Goal: Check status: Check status

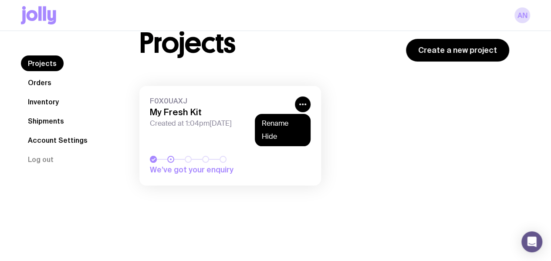
click at [214, 167] on span "We’ve got your enquiry" at bounding box center [202, 169] width 105 height 10
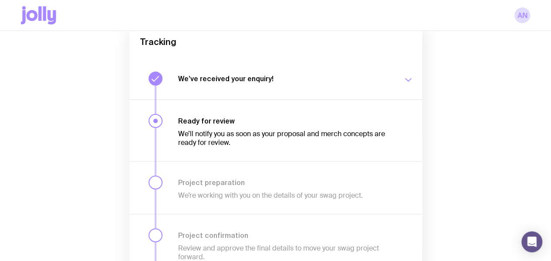
scroll to position [44, 0]
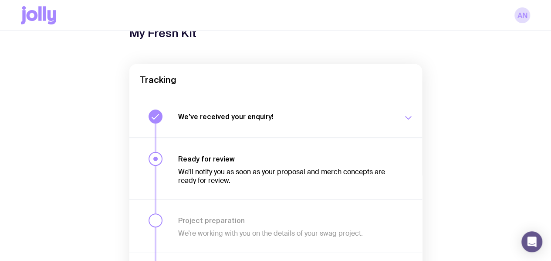
click at [369, 121] on h3 "We’ve received your enquiry!" at bounding box center [285, 116] width 214 height 9
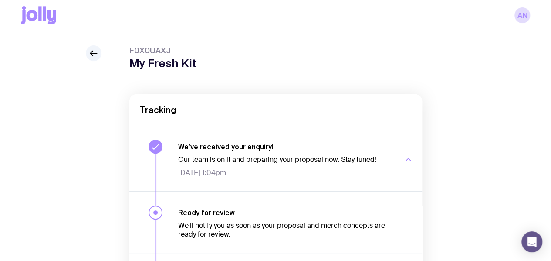
scroll to position [0, 0]
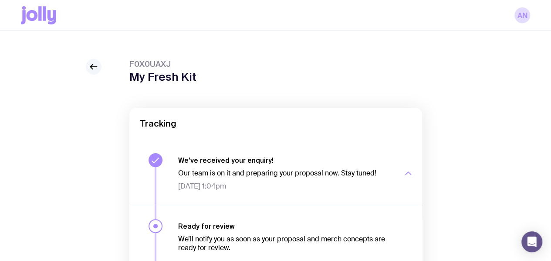
click at [94, 69] on icon at bounding box center [93, 66] width 10 height 10
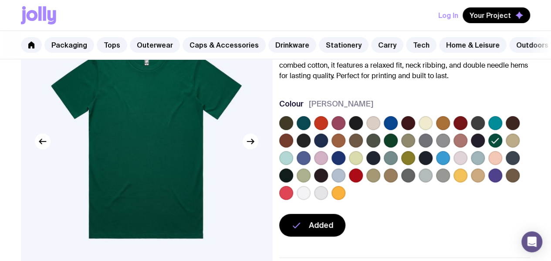
scroll to position [87, 0]
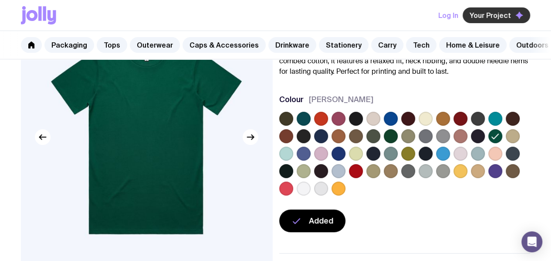
click at [499, 13] on span "Your Project" at bounding box center [490, 15] width 41 height 9
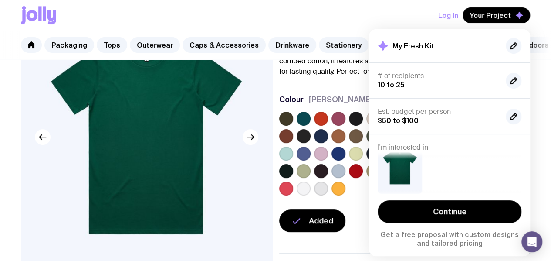
scroll to position [0, 0]
click at [548, 150] on div "AS Colour Classic Tee From $21 Custom Design Included The AS Colour Classic Tee…" at bounding box center [275, 205] width 551 height 438
